Goal: Task Accomplishment & Management: Manage account settings

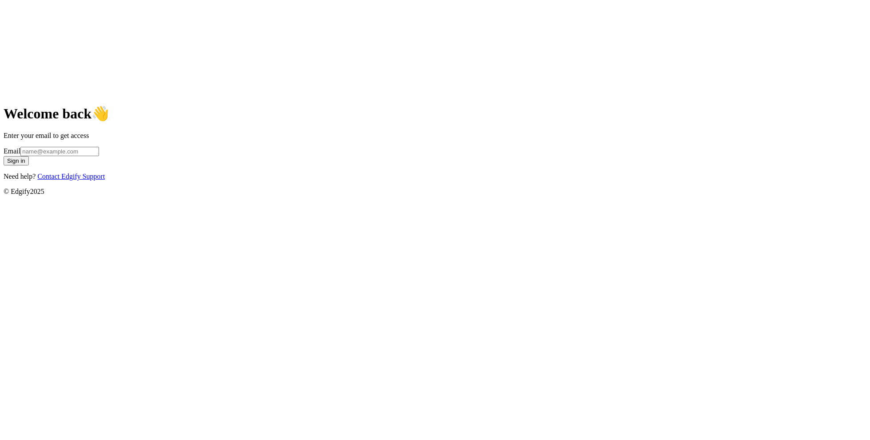
click at [99, 156] on input "Email" at bounding box center [59, 151] width 79 height 9
type input "[EMAIL_ADDRESS]"
click at [29, 165] on button "Sign in" at bounding box center [16, 160] width 25 height 9
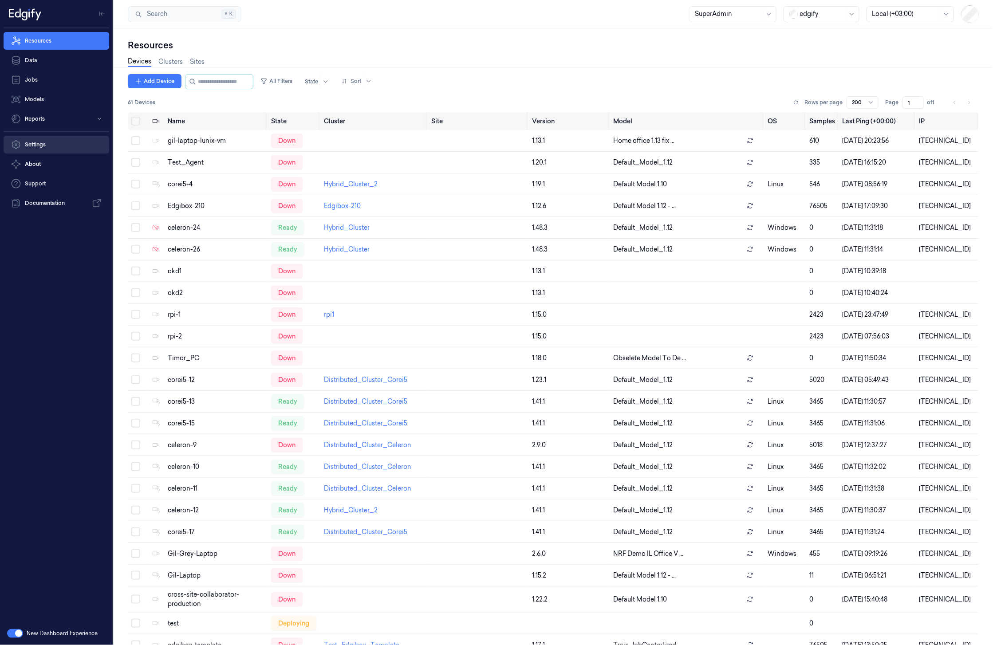
click at [50, 148] on link "Settings" at bounding box center [57, 145] width 106 height 18
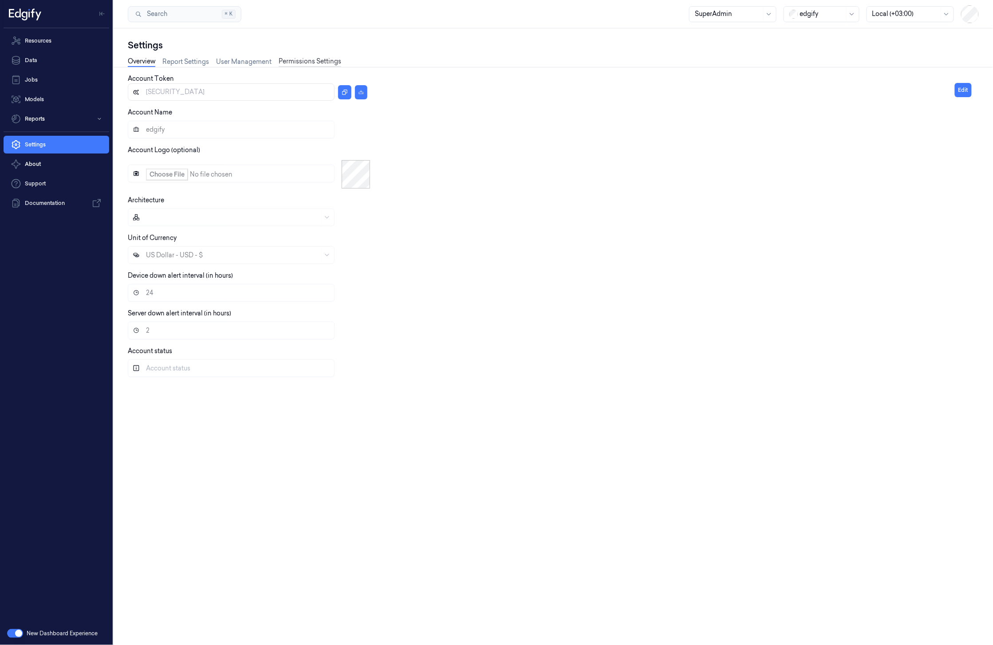
click at [311, 64] on link "Permissions Settings" at bounding box center [310, 62] width 63 height 10
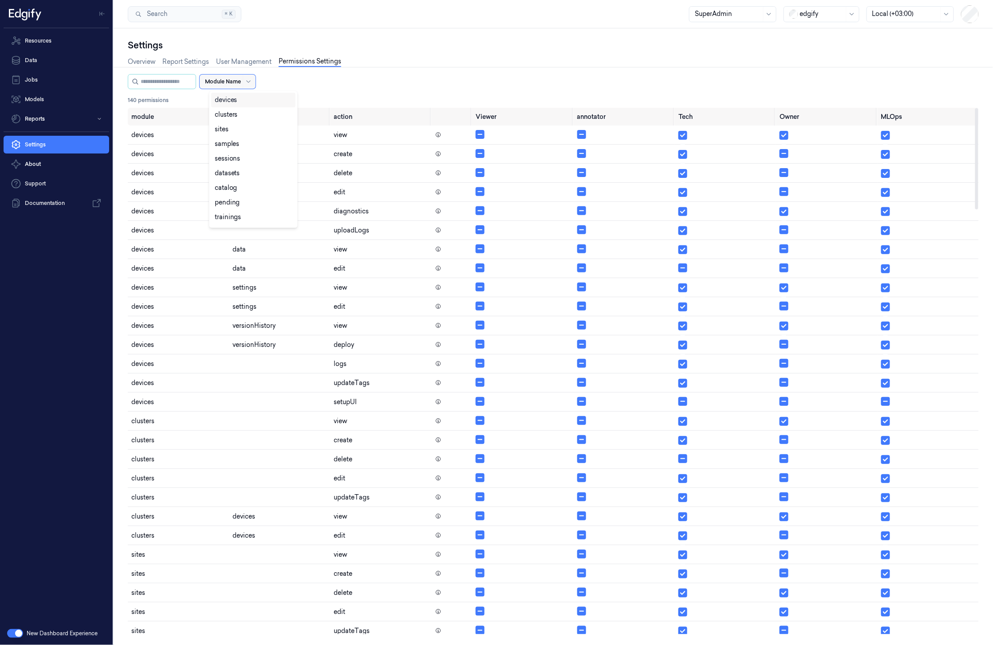
click at [241, 75] on div "Module Name" at bounding box center [223, 82] width 36 height 14
click at [340, 90] on div "devices, 1 of 19. 19 results available. Use Up and Down to choose options, pres…" at bounding box center [553, 91] width 851 height 34
click at [439, 134] on icon at bounding box center [438, 135] width 6 height 6
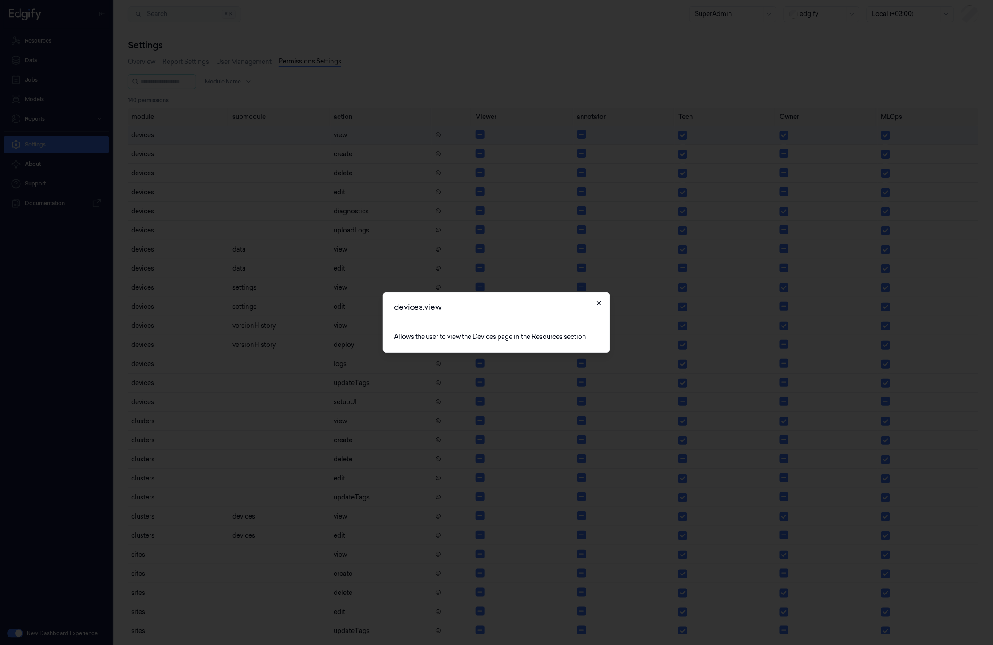
click at [598, 305] on icon "button" at bounding box center [598, 303] width 7 height 7
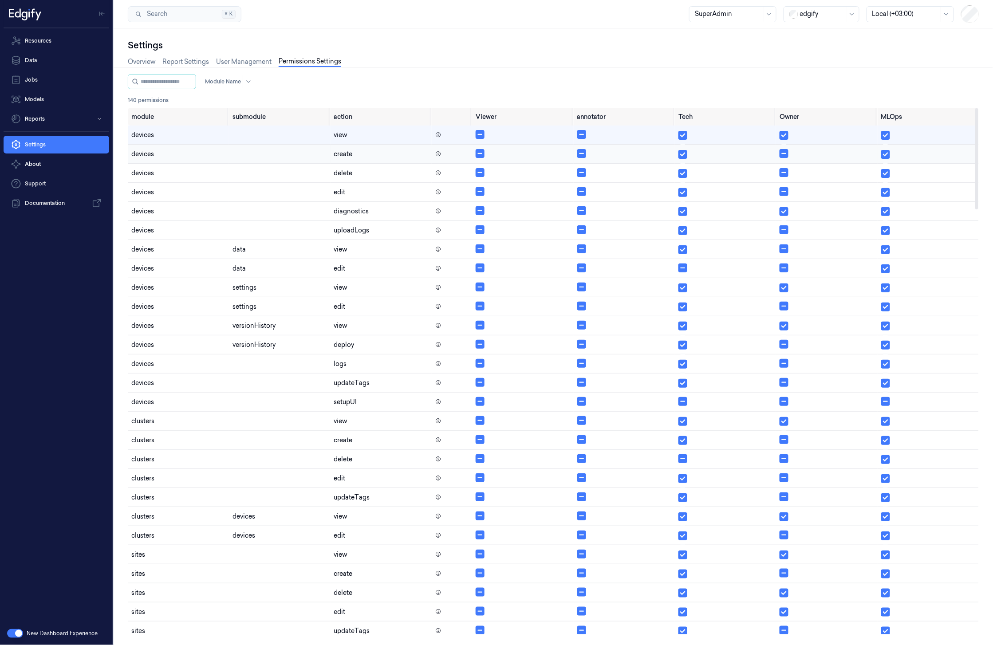
click at [437, 156] on icon at bounding box center [438, 154] width 4 height 4
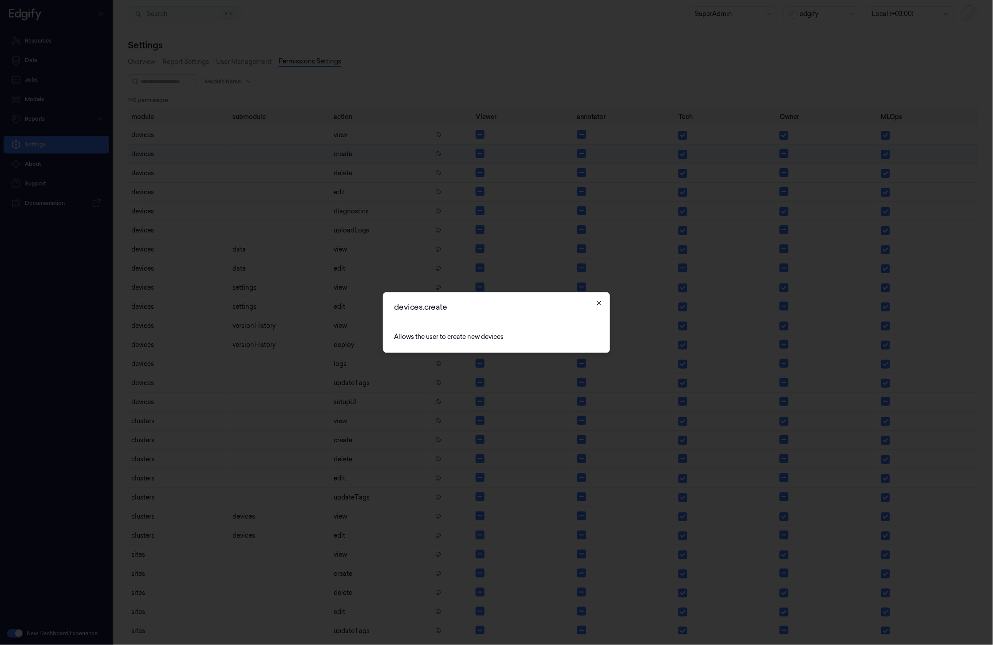
click at [603, 304] on div "devices.create Allows the user to create new devices Close" at bounding box center [496, 322] width 227 height 61
click at [600, 305] on icon "button" at bounding box center [598, 303] width 7 height 7
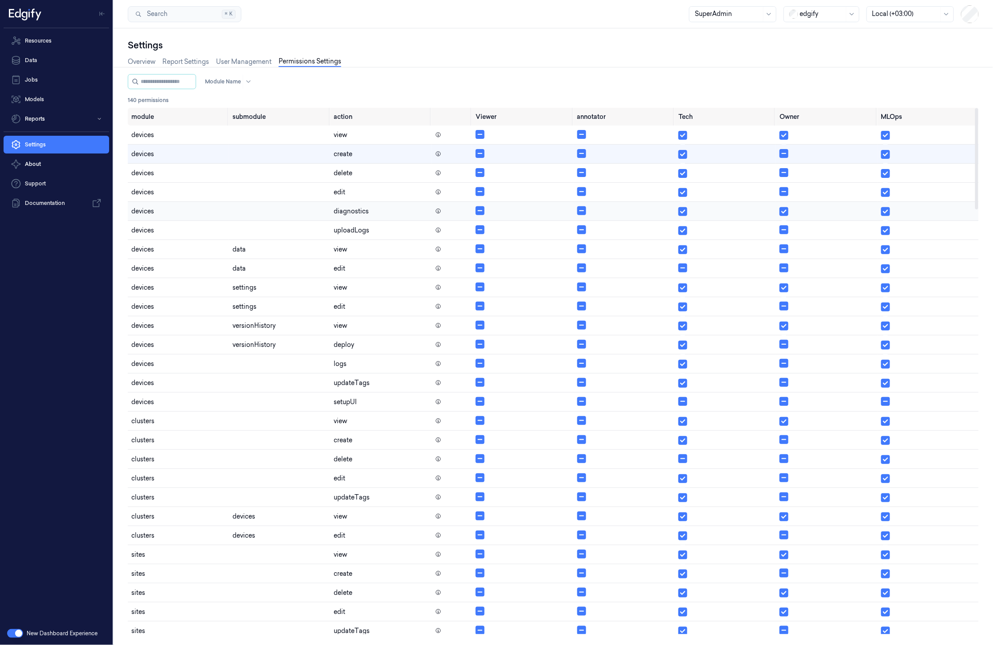
click at [439, 214] on icon at bounding box center [438, 211] width 6 height 6
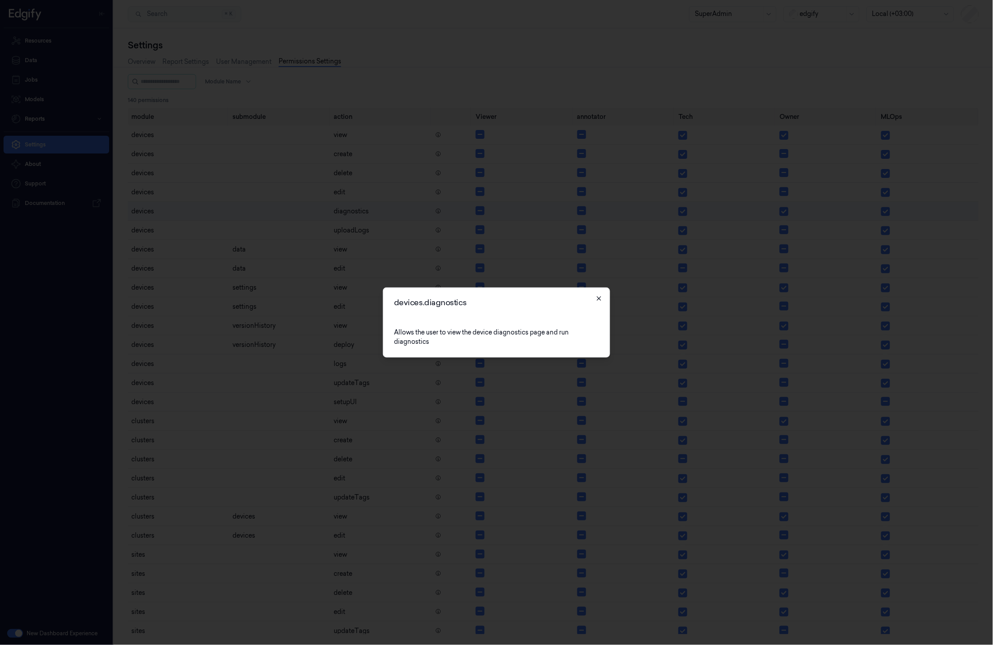
click at [601, 299] on icon "button" at bounding box center [598, 298] width 7 height 7
